Goal: Check status: Check status

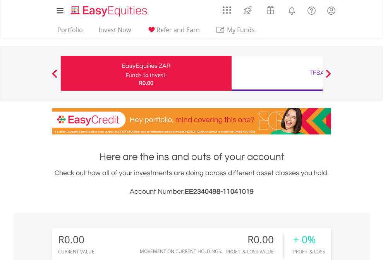
scroll to position [74, 121]
click at [126, 73] on div "Funds to invest:" at bounding box center [146, 75] width 41 height 8
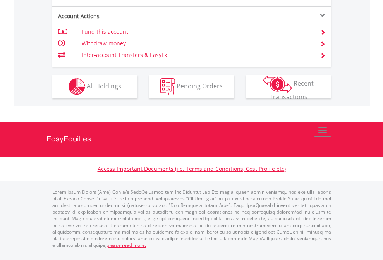
scroll to position [723, 0]
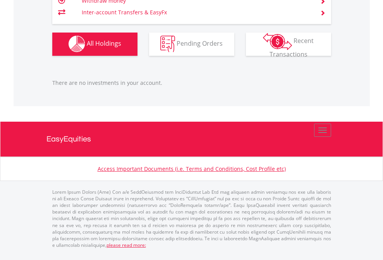
scroll to position [74, 121]
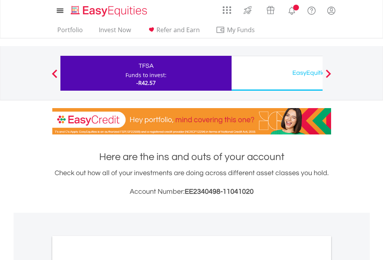
scroll to position [465, 0]
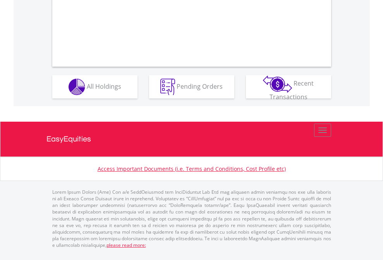
click at [87, 90] on span "All Holdings" at bounding box center [104, 86] width 34 height 9
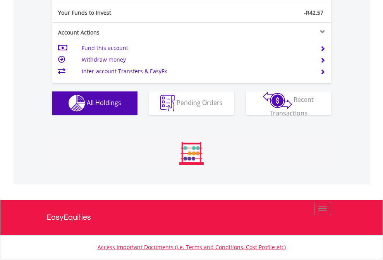
scroll to position [74, 121]
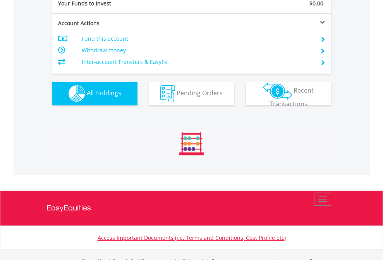
scroll to position [766, 0]
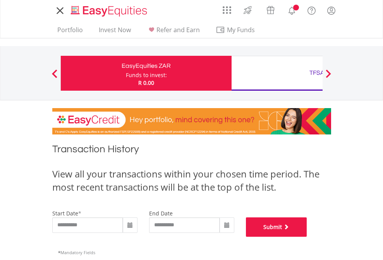
click at [307, 236] on button "Submit" at bounding box center [276, 226] width 61 height 19
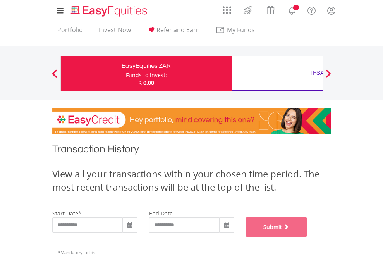
scroll to position [314, 0]
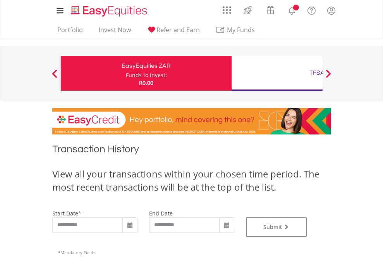
click at [277, 73] on div "TFSA" at bounding box center [316, 72] width 161 height 11
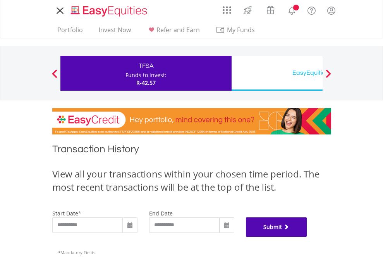
click at [307, 236] on button "Submit" at bounding box center [276, 226] width 61 height 19
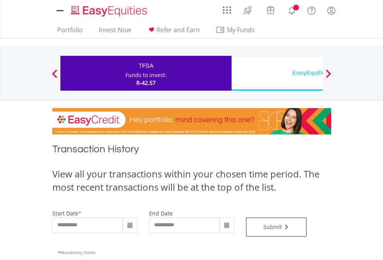
click at [277, 73] on div "EasyEquities USD" at bounding box center [316, 72] width 161 height 11
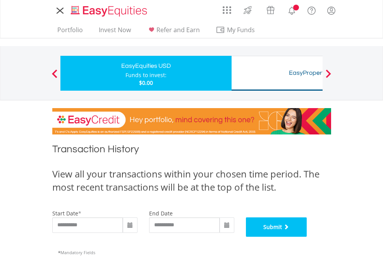
click at [307, 236] on button "Submit" at bounding box center [276, 226] width 61 height 19
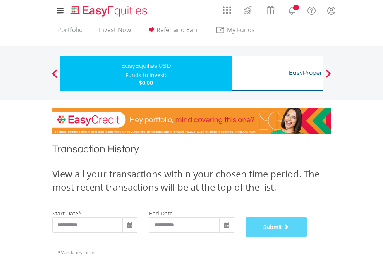
scroll to position [314, 0]
